Goal: Task Accomplishment & Management: Manage account settings

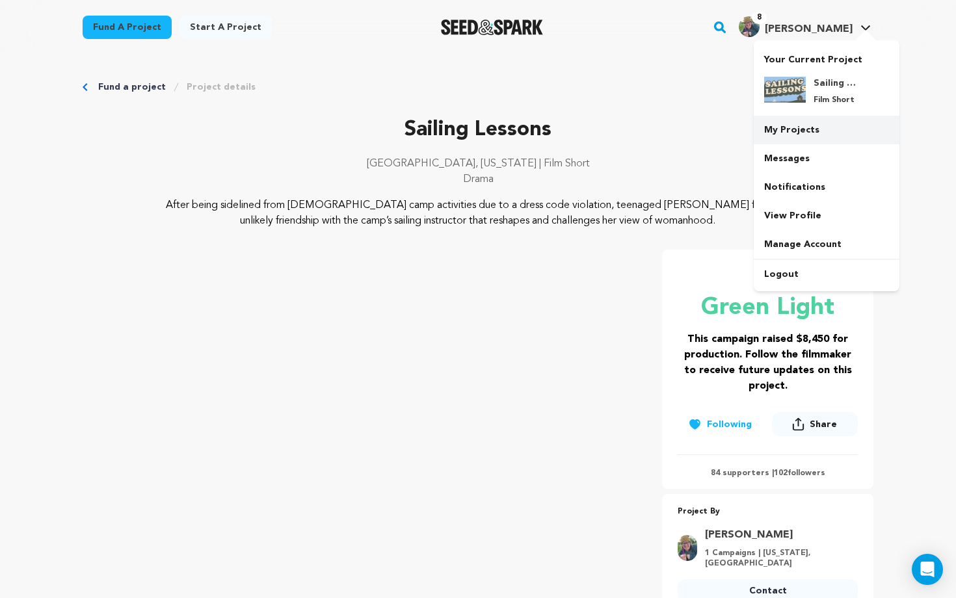
click at [794, 132] on link "My Projects" at bounding box center [827, 130] width 146 height 29
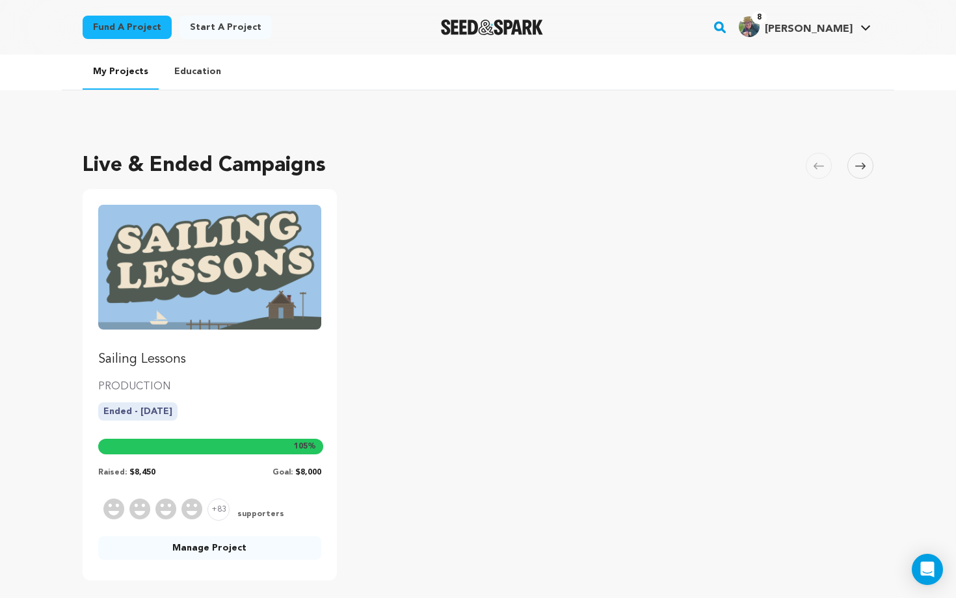
click at [227, 539] on link "Manage Project" at bounding box center [209, 548] width 223 height 23
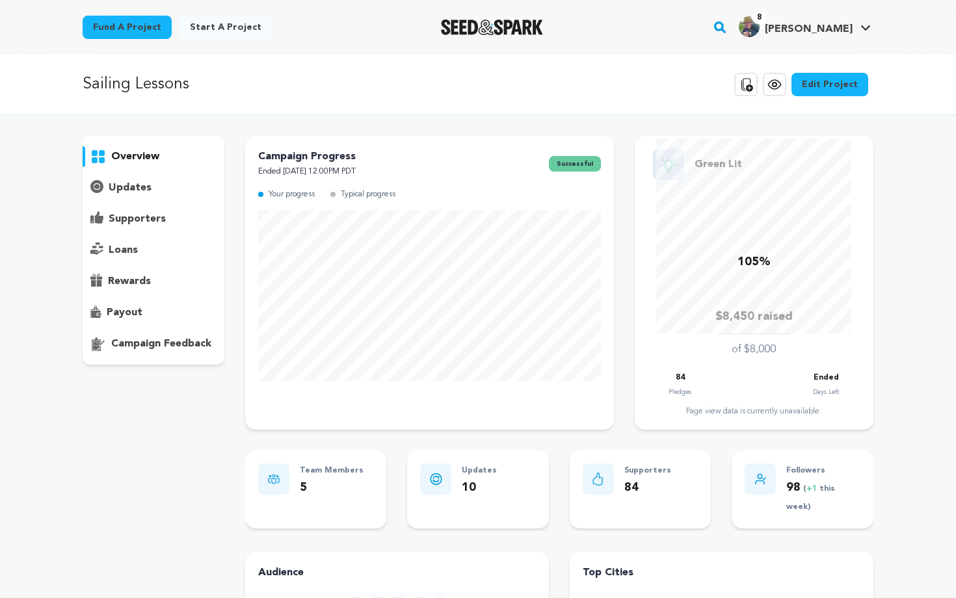
drag, startPoint x: 0, startPoint y: 0, endPoint x: 196, endPoint y: 556, distance: 589.8
click at [196, 556] on div "overview updates" at bounding box center [154, 525] width 142 height 778
click at [124, 183] on p "updates" at bounding box center [130, 188] width 43 height 16
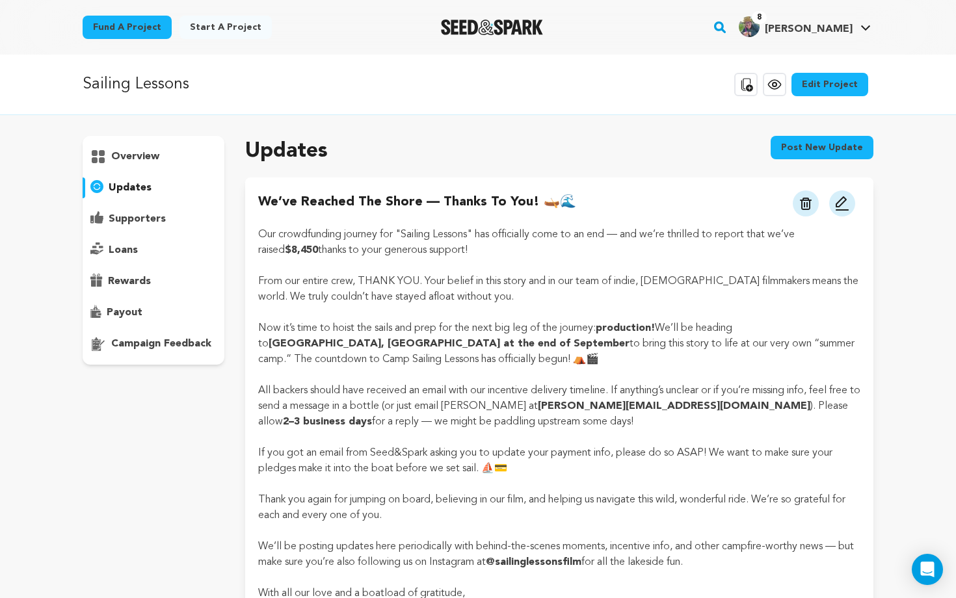
click at [127, 310] on p "payout" at bounding box center [125, 313] width 36 height 16
